Goal: Complete application form

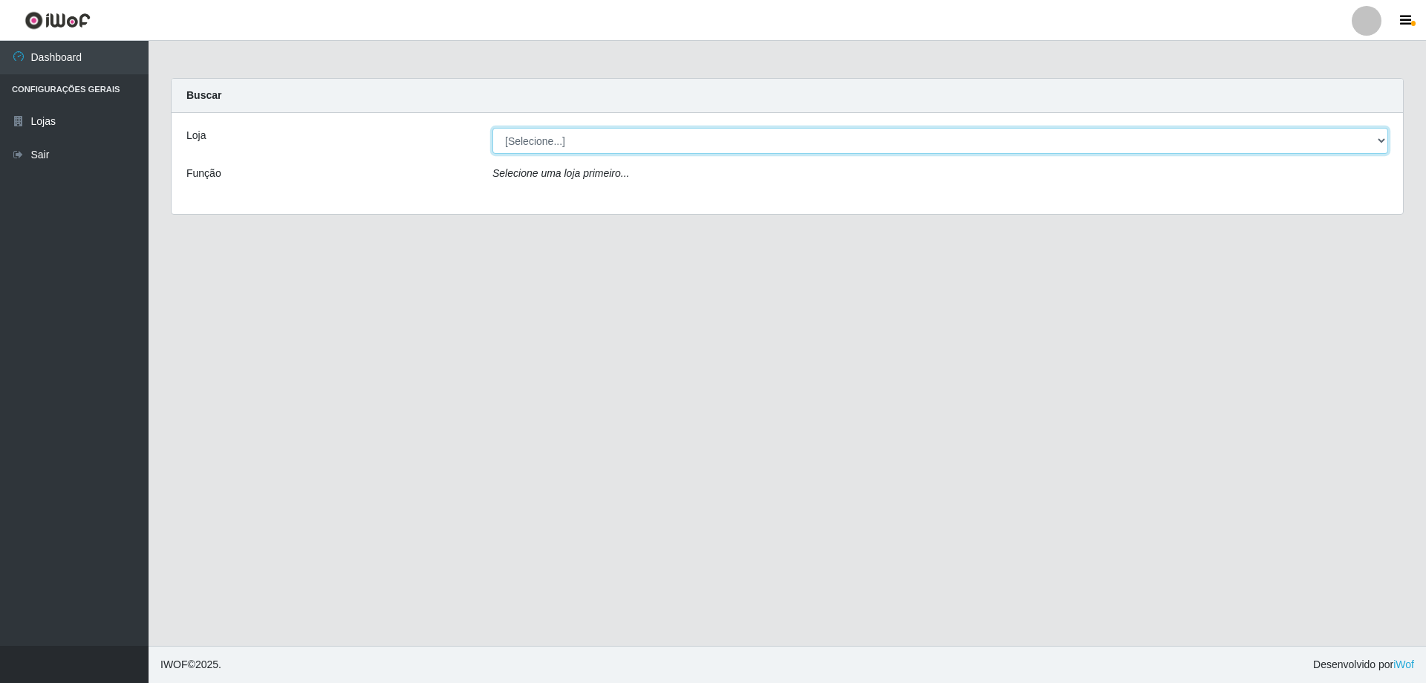
click at [681, 138] on select "[Selecione...] SuperShow Bis - Avenida 6 SuperShow [GEOGRAPHIC_DATA]" at bounding box center [940, 141] width 896 height 26
select select "60"
click at [492, 128] on select "[Selecione...] SuperShow Bis - Avenida 6 SuperShow [GEOGRAPHIC_DATA]" at bounding box center [940, 141] width 896 height 26
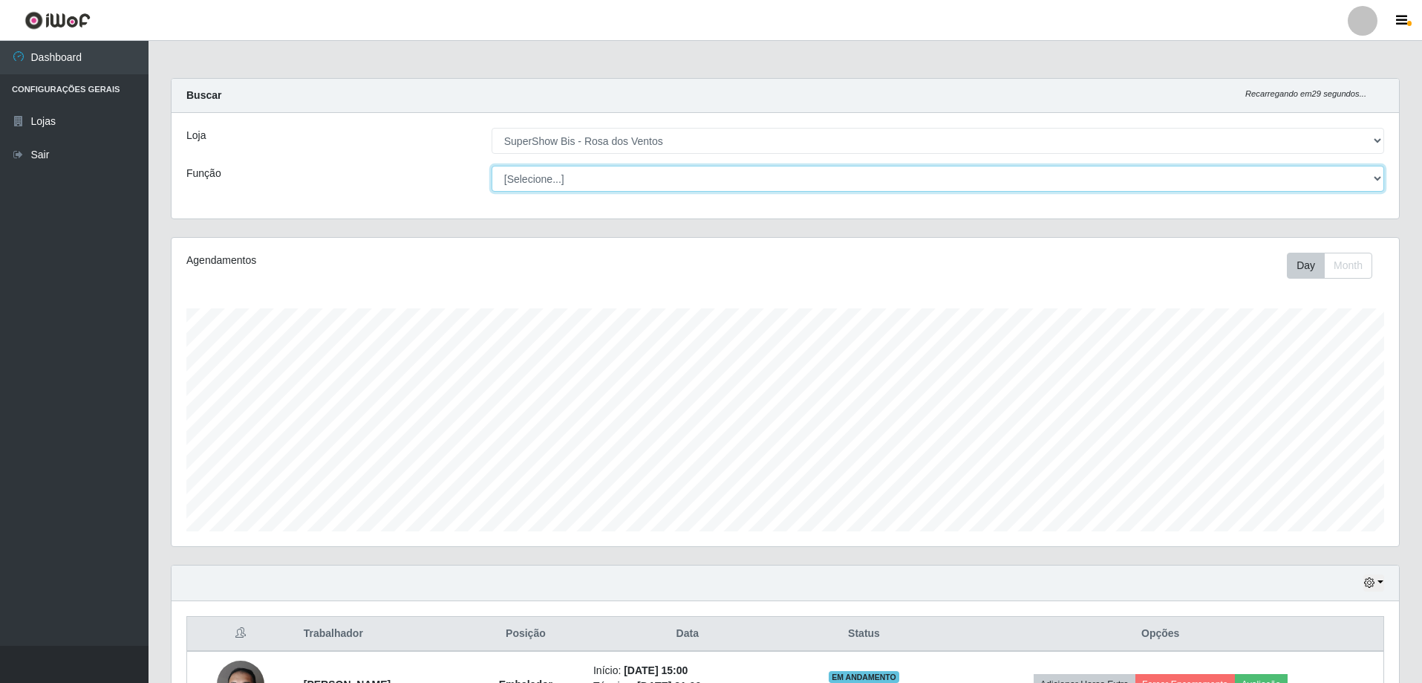
drag, startPoint x: 649, startPoint y: 168, endPoint x: 545, endPoint y: 175, distance: 104.2
click at [545, 175] on select "[Selecione...] ASG ASG + ASG ++ Auxiliar de Cozinha Balconista de Açougue Balco…" at bounding box center [938, 179] width 893 height 26
select select "1"
click at [492, 166] on select "[Selecione...] ASG ASG + ASG ++ Auxiliar de Cozinha Balconista de Açougue Balco…" at bounding box center [938, 179] width 893 height 26
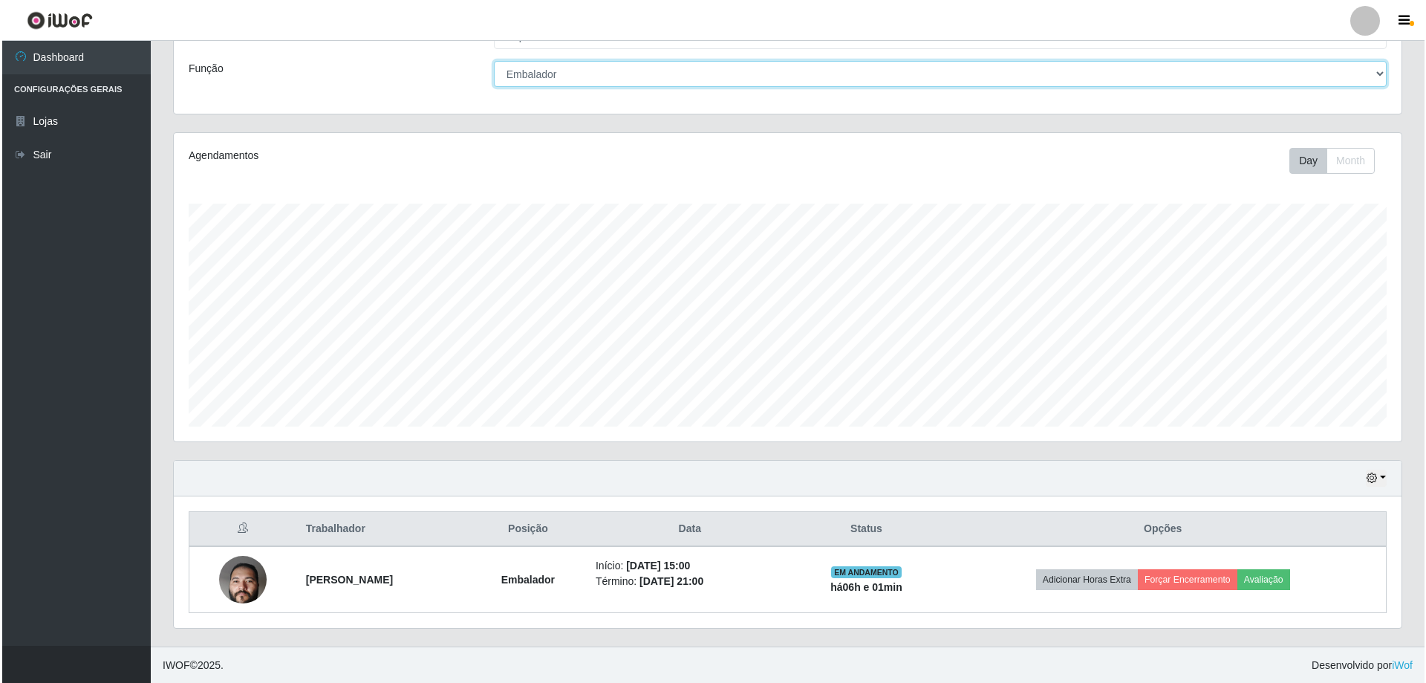
scroll to position [105, 0]
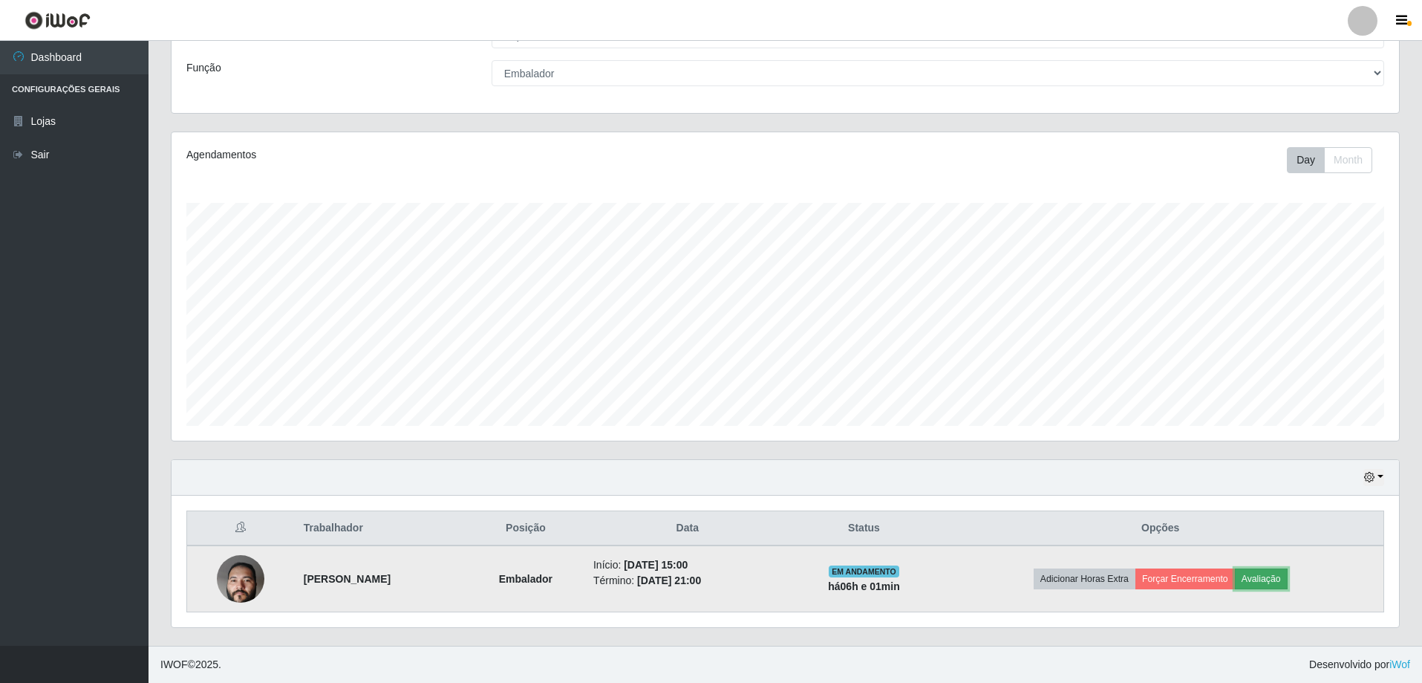
click at [1282, 576] on button "Avaliação" at bounding box center [1261, 578] width 53 height 21
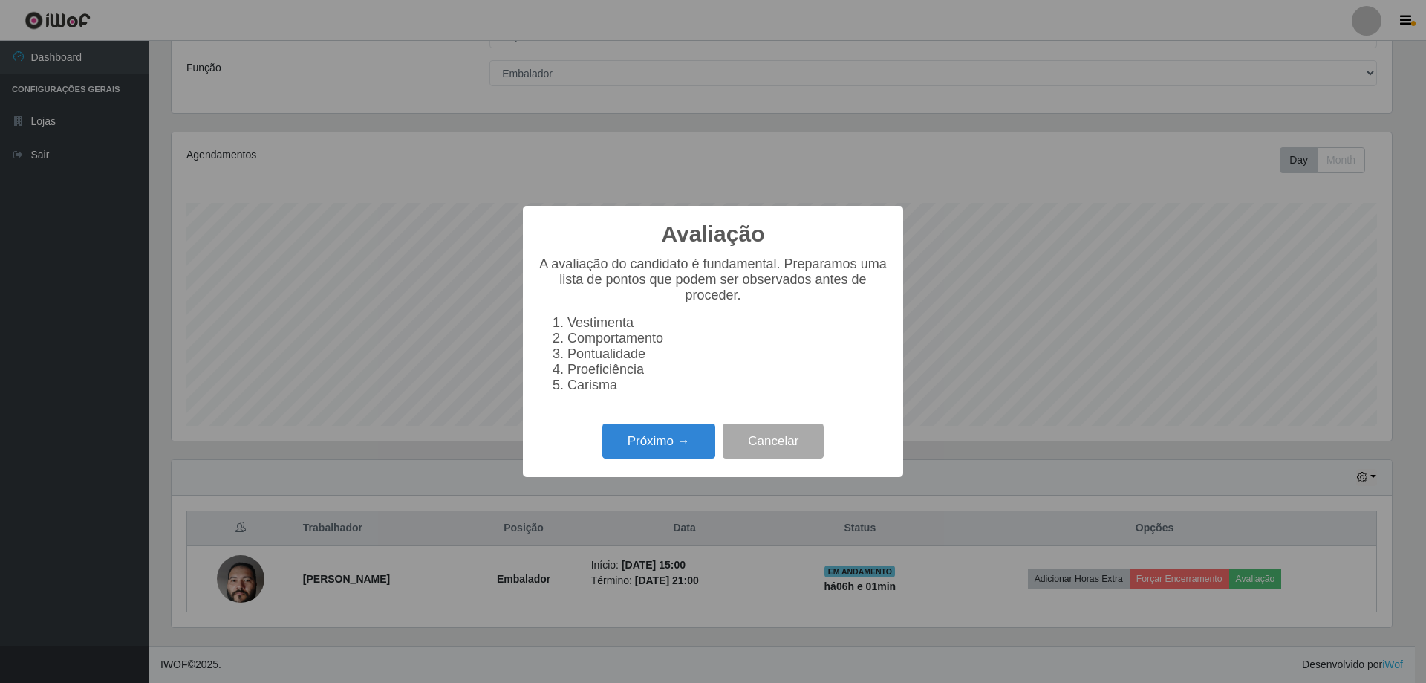
scroll to position [308, 1220]
click at [664, 440] on button "Próximo →" at bounding box center [658, 440] width 113 height 35
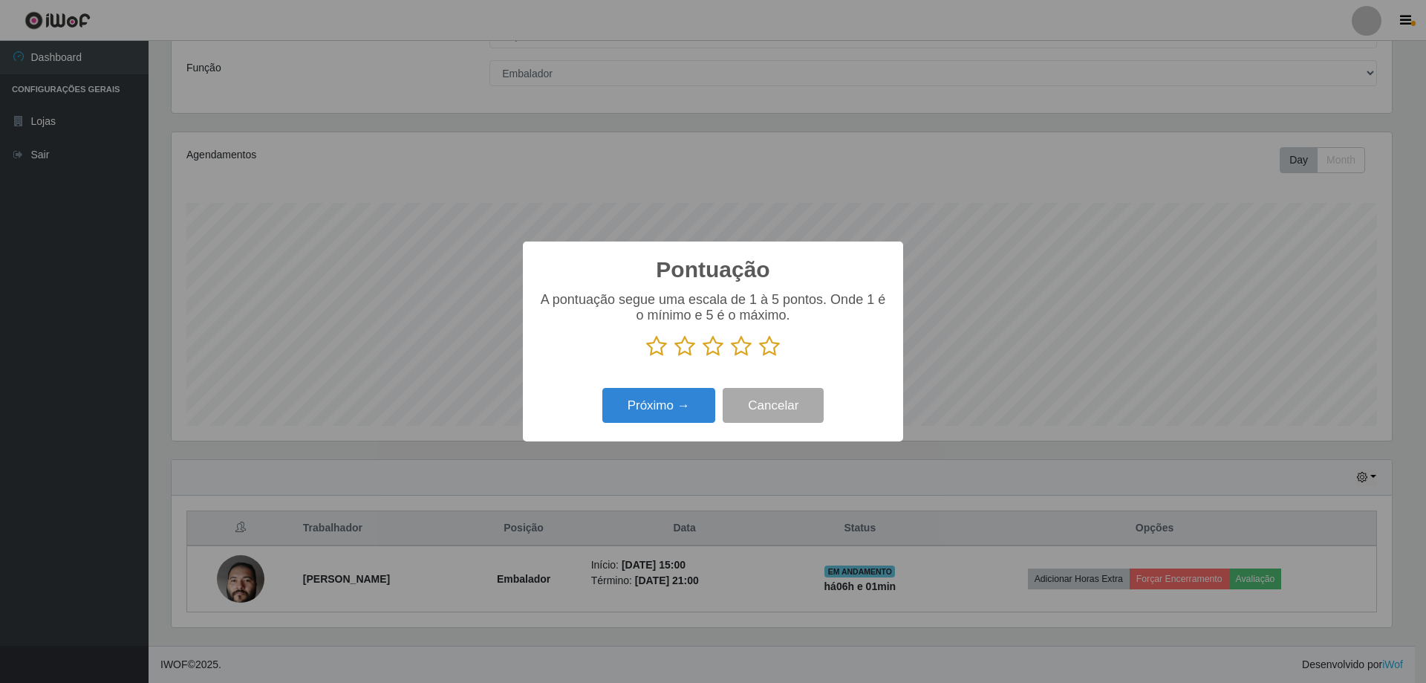
click at [769, 351] on icon at bounding box center [769, 346] width 21 height 22
click at [759, 357] on input "radio" at bounding box center [759, 357] width 0 height 0
click at [656, 400] on button "Próximo →" at bounding box center [658, 405] width 113 height 35
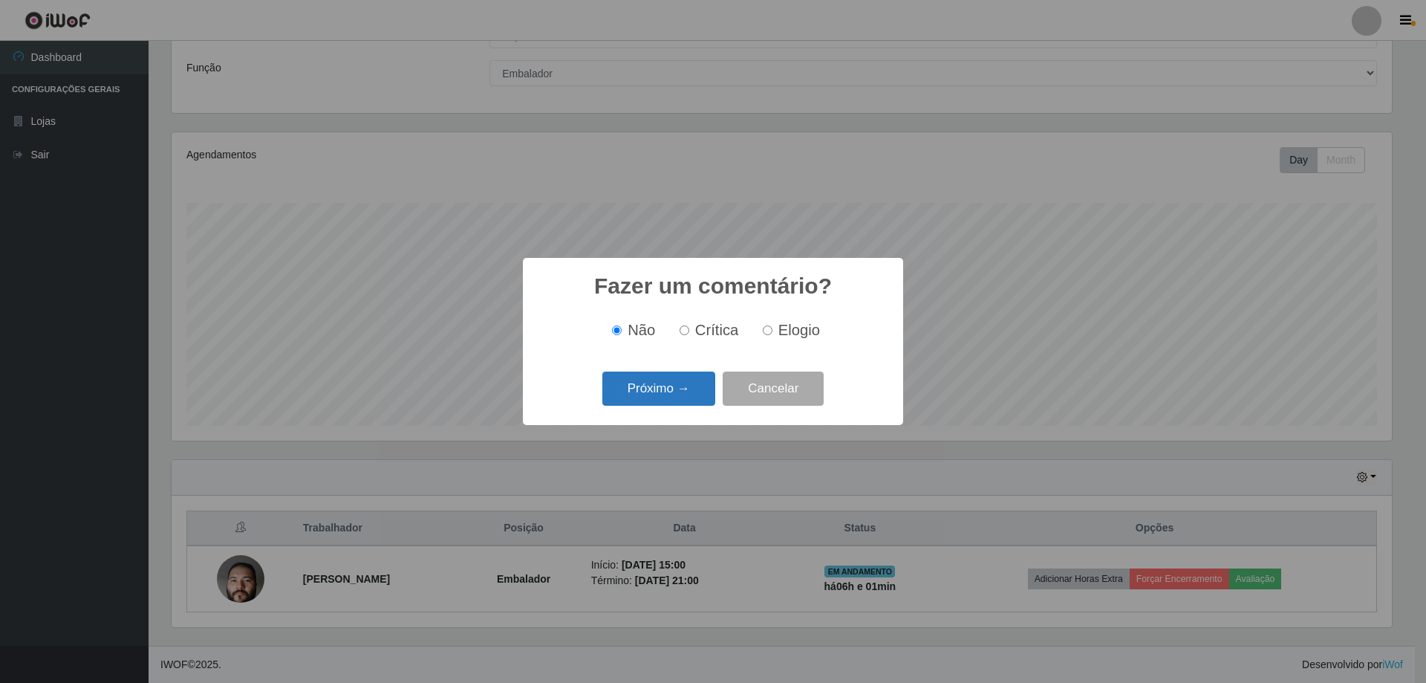
click at [677, 397] on button "Próximo →" at bounding box center [658, 388] width 113 height 35
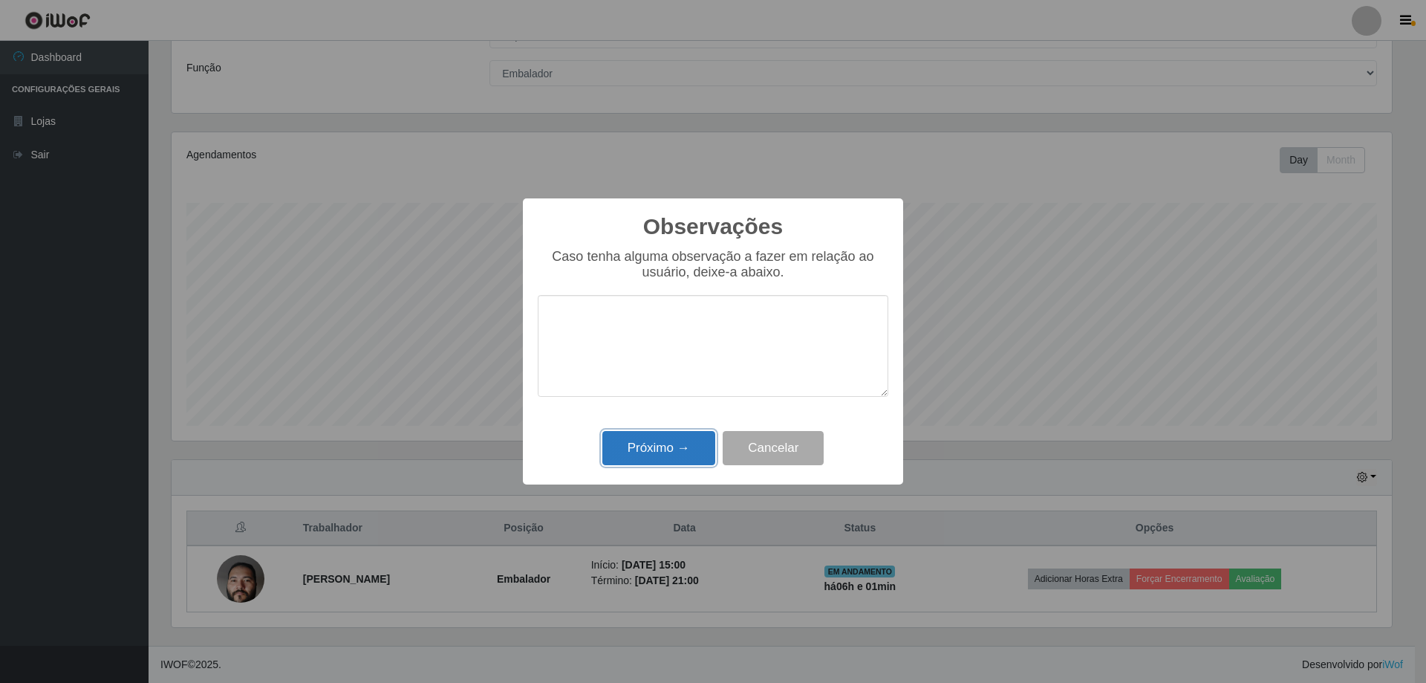
click at [669, 440] on button "Próximo →" at bounding box center [658, 448] width 113 height 35
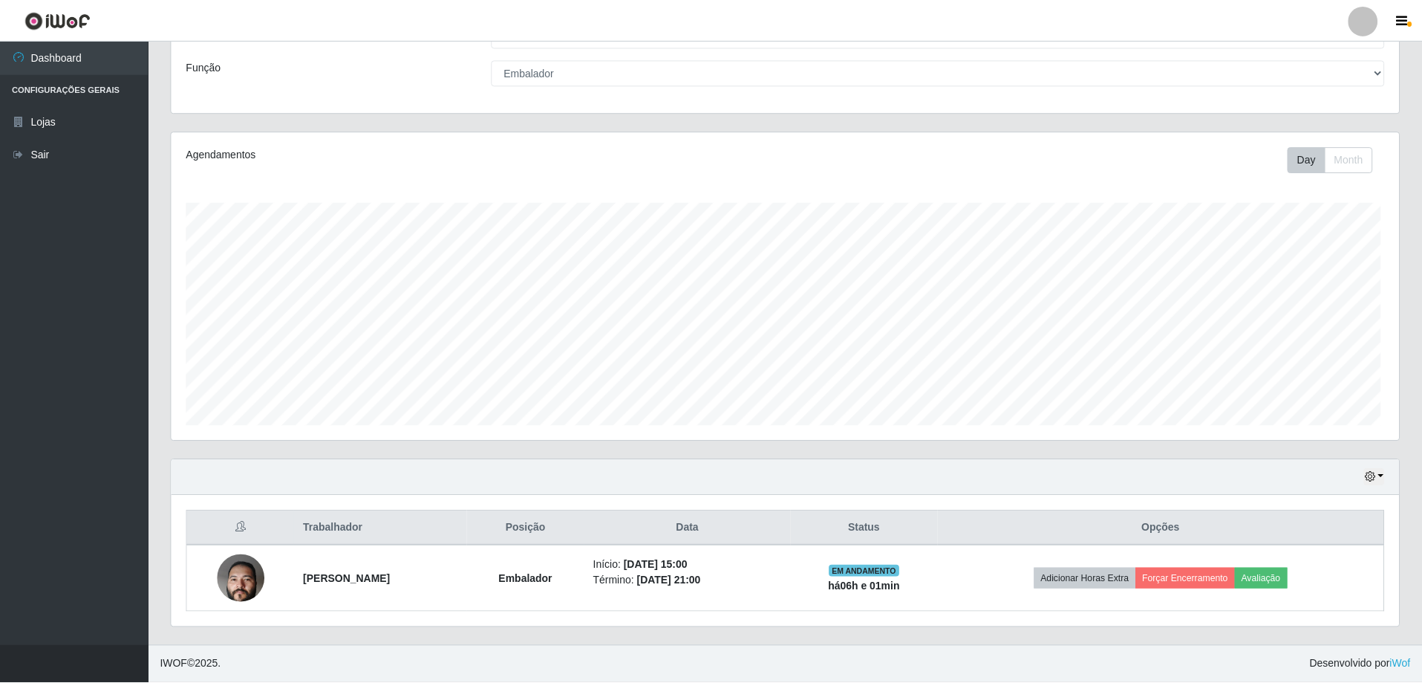
scroll to position [308, 1228]
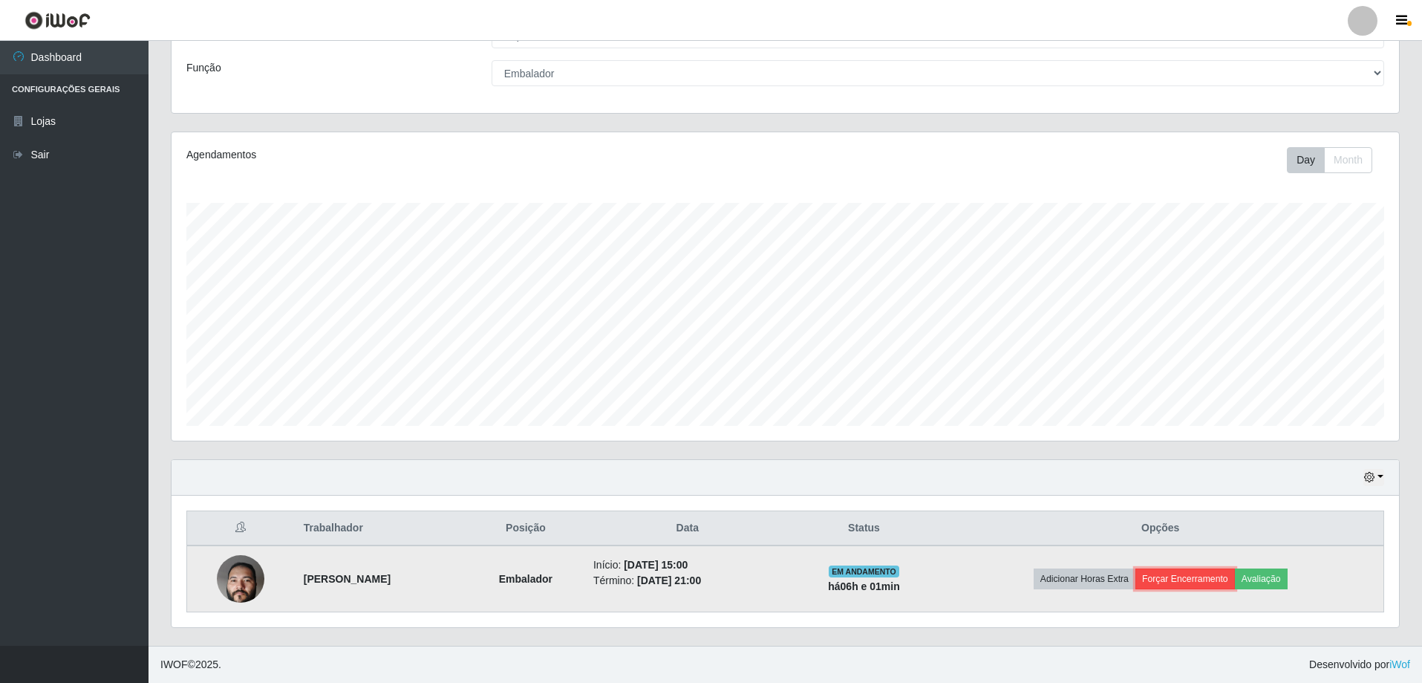
click at [1231, 569] on button "Forçar Encerramento" at bounding box center [1186, 578] width 100 height 21
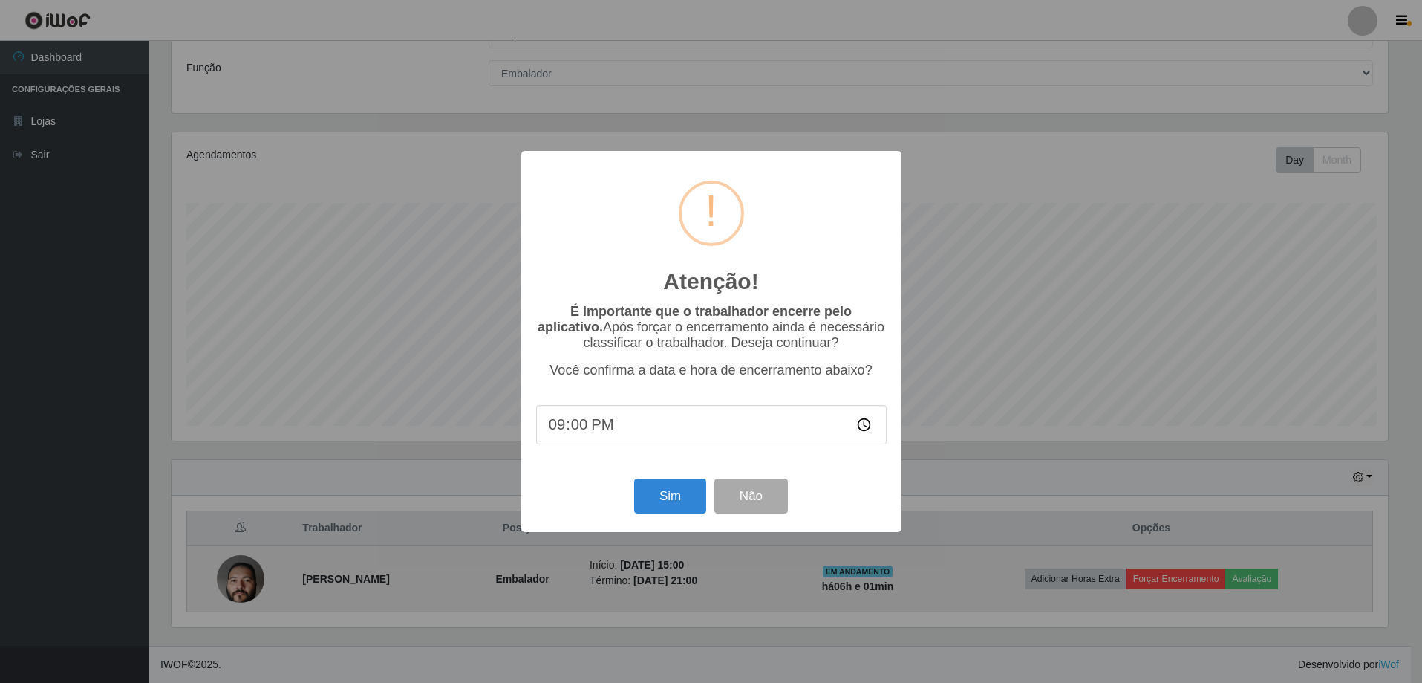
scroll to position [308, 1220]
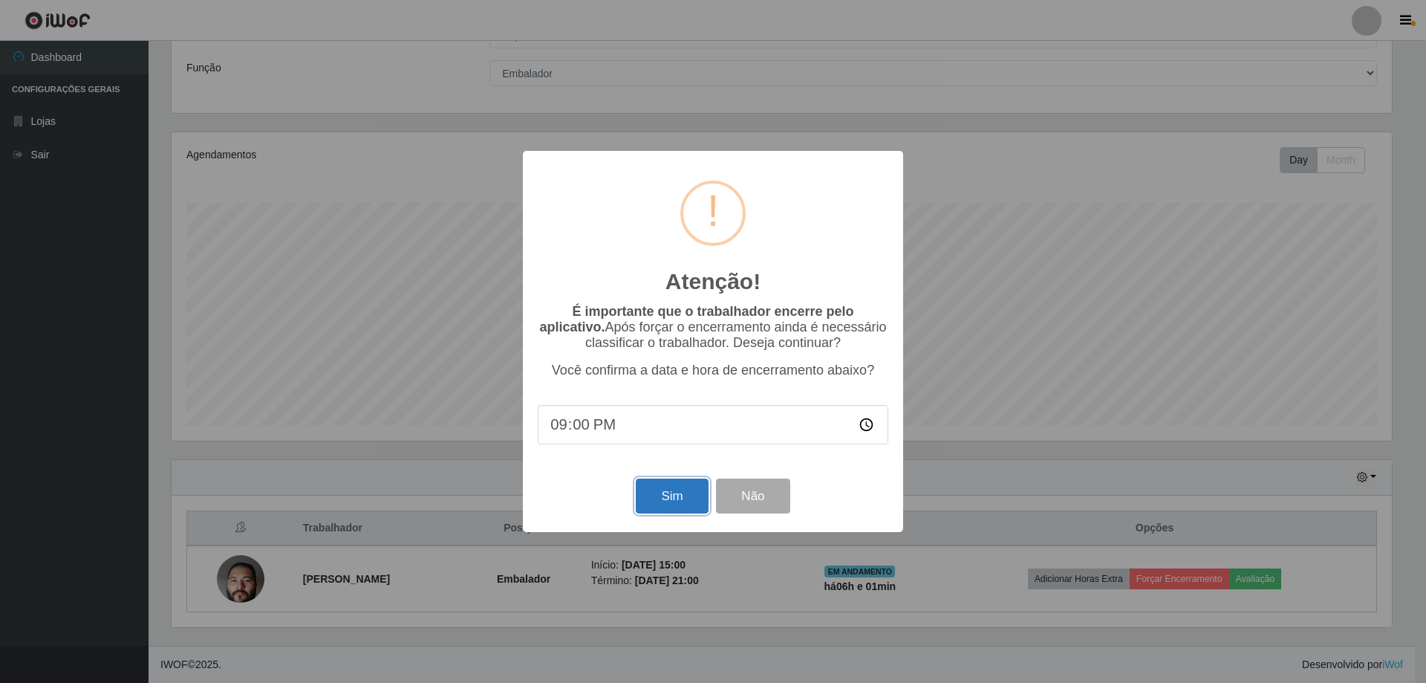
click at [695, 496] on button "Sim" at bounding box center [672, 495] width 72 height 35
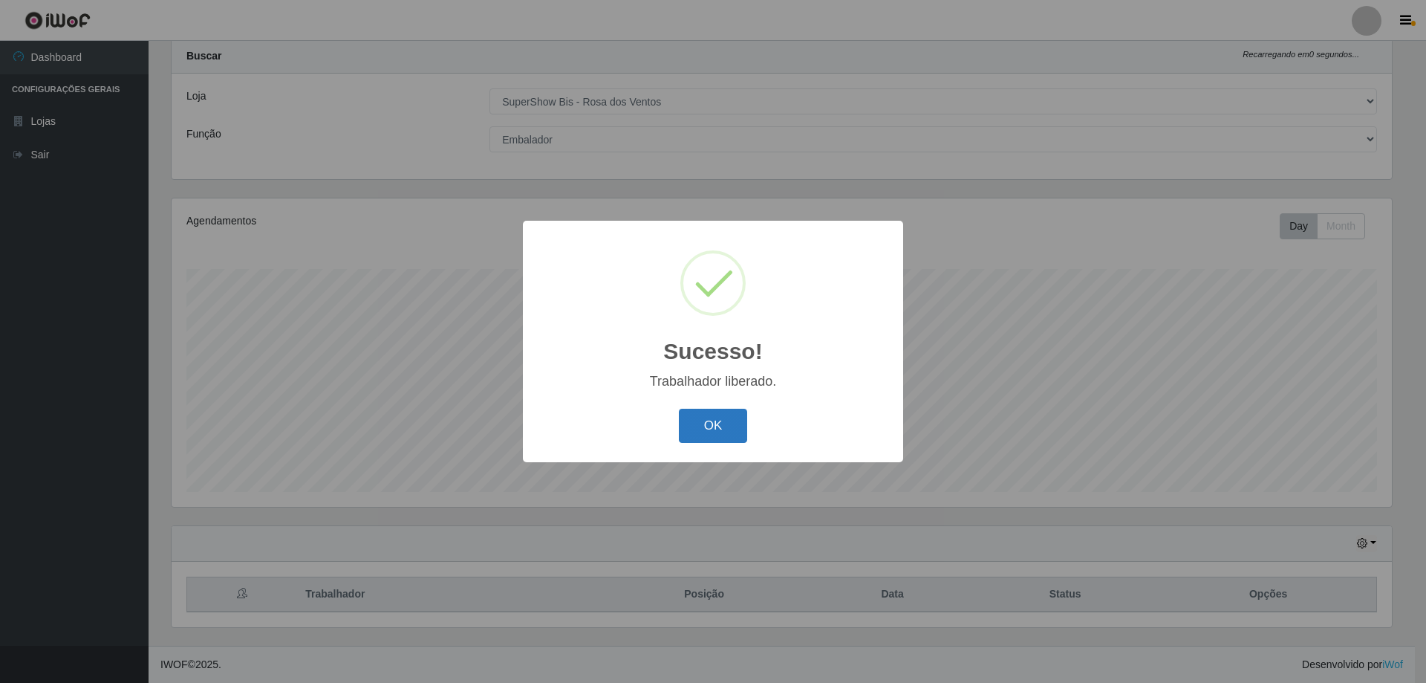
click at [703, 429] on button "OK" at bounding box center [713, 425] width 69 height 35
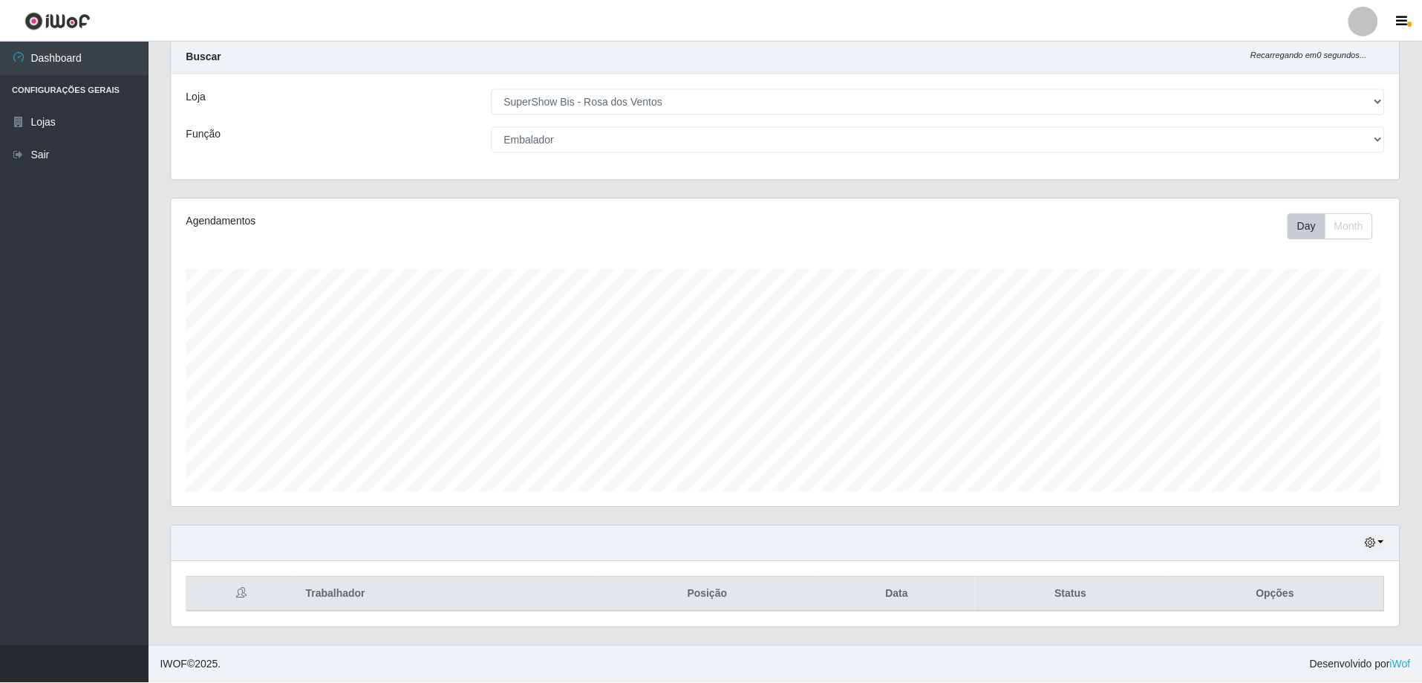
scroll to position [308, 1228]
